Goal: Find specific page/section: Find specific page/section

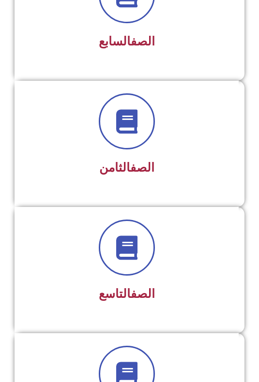
scroll to position [1023, 0]
click at [174, 284] on div "الصف التاسع" at bounding box center [126, 294] width 199 height 23
click at [133, 288] on link "الصف" at bounding box center [142, 294] width 24 height 14
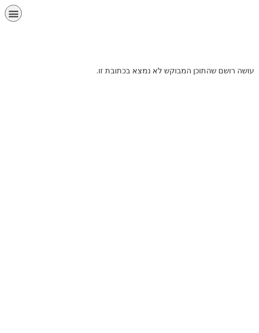
click at [155, 75] on p "עושה רושם שהתוכן המבוקש לא נמצא בכתובת זו." at bounding box center [129, 71] width 249 height 12
click at [14, 11] on icon "כפתור פתיחת תפריט" at bounding box center [13, 13] width 11 height 11
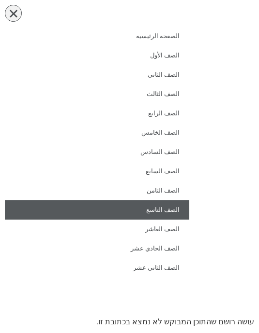
click at [169, 210] on link "الصف التاسع" at bounding box center [97, 210] width 184 height 19
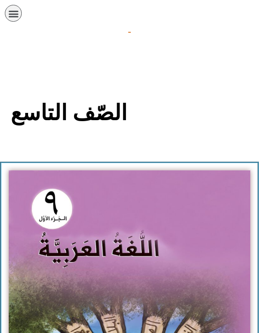
click at [165, 227] on img at bounding box center [129, 320] width 241 height 298
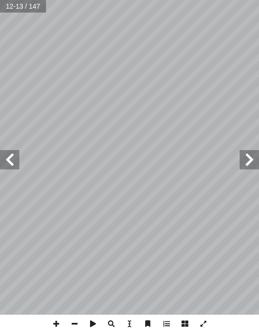
click at [241, 156] on span at bounding box center [248, 159] width 19 height 19
click at [15, 150] on span at bounding box center [9, 159] width 19 height 19
click at [6, 164] on span at bounding box center [9, 159] width 19 height 19
